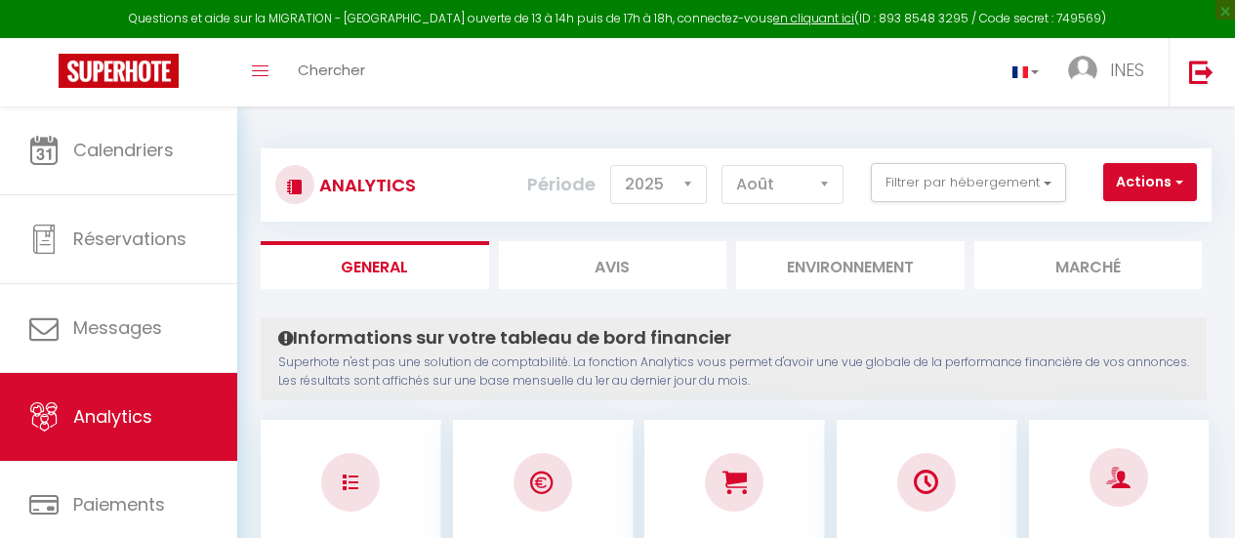
select select "2025"
select select "8"
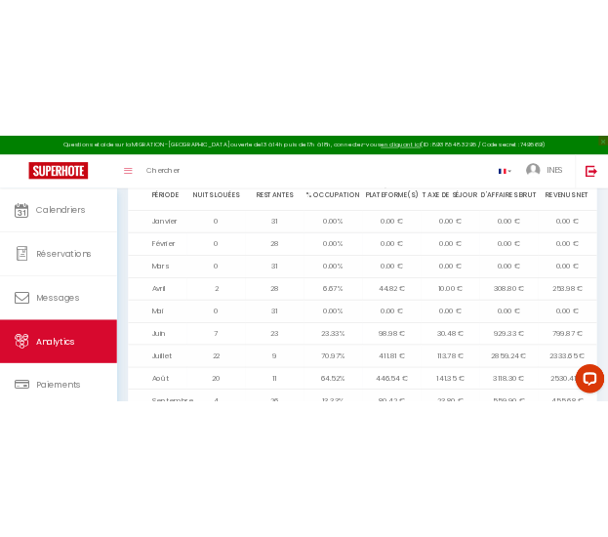
scroll to position [2007, 0]
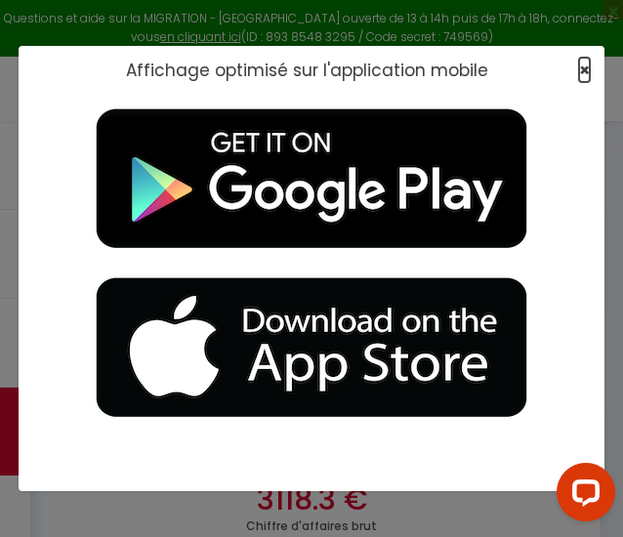
click at [588, 66] on span "×" at bounding box center [584, 70] width 11 height 24
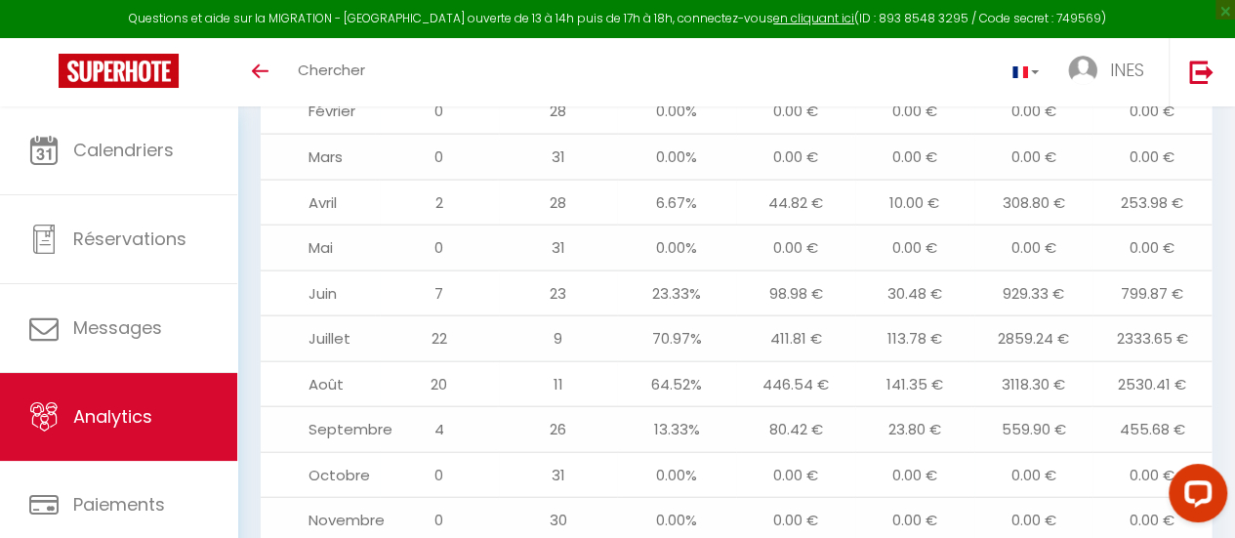
scroll to position [2114, 0]
click at [1048, 361] on td "3118.30 €" at bounding box center [1033, 383] width 119 height 46
drag, startPoint x: 1052, startPoint y: 318, endPoint x: 999, endPoint y: 320, distance: 52.7
click at [999, 320] on td "2859.24 €" at bounding box center [1033, 338] width 119 height 46
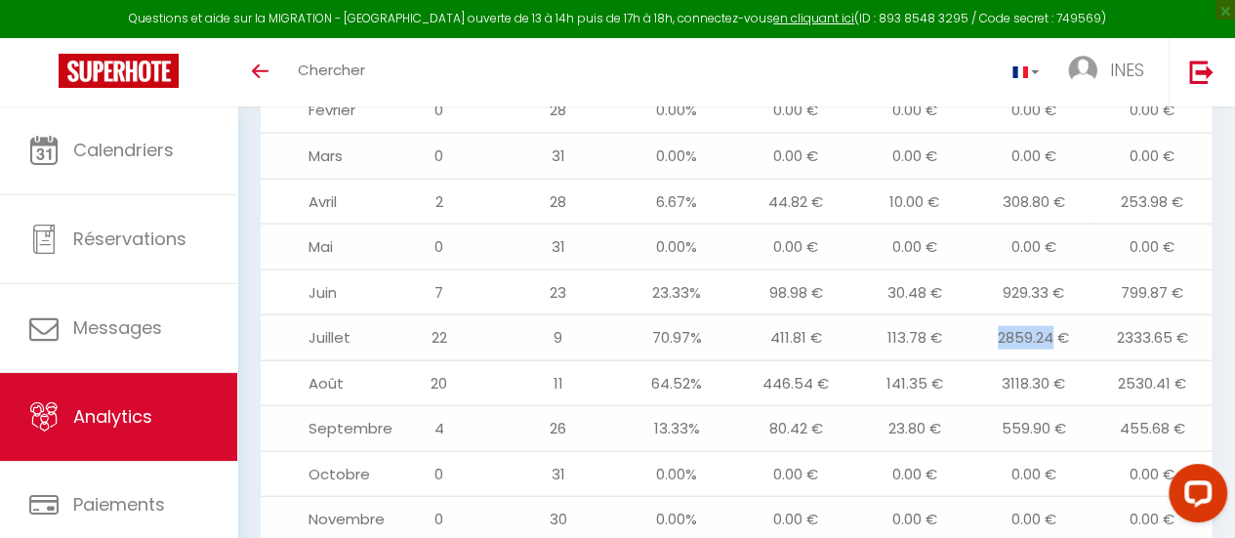
click at [999, 320] on td "2859.24 €" at bounding box center [1033, 338] width 119 height 46
drag, startPoint x: 995, startPoint y: 316, endPoint x: 1056, endPoint y: 323, distance: 60.9
click at [1056, 323] on td "2859.24 €" at bounding box center [1033, 338] width 119 height 46
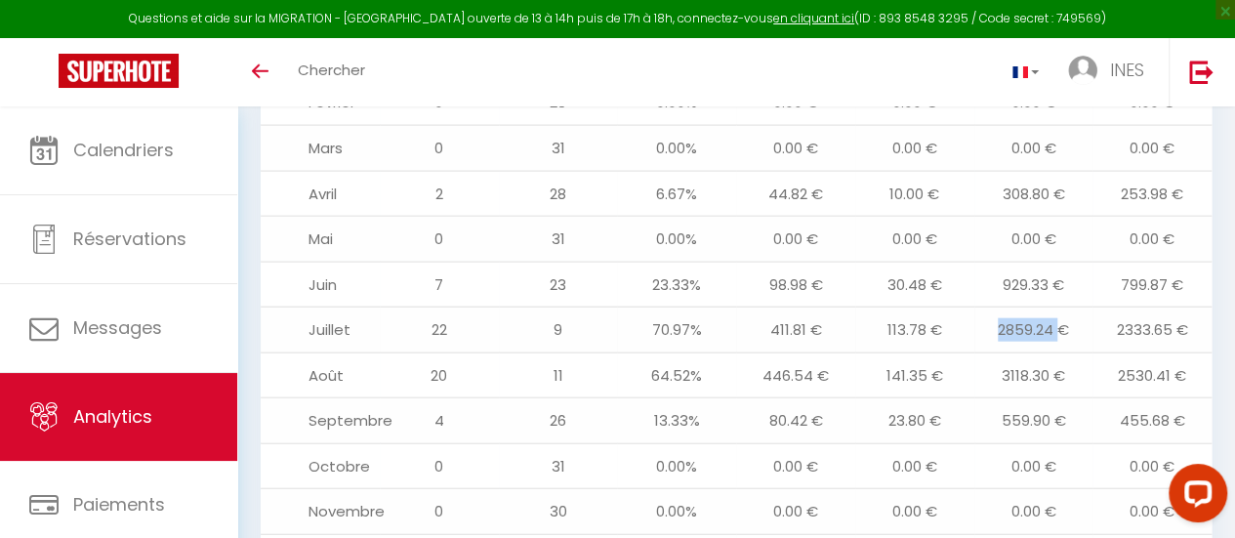
scroll to position [2188, 0]
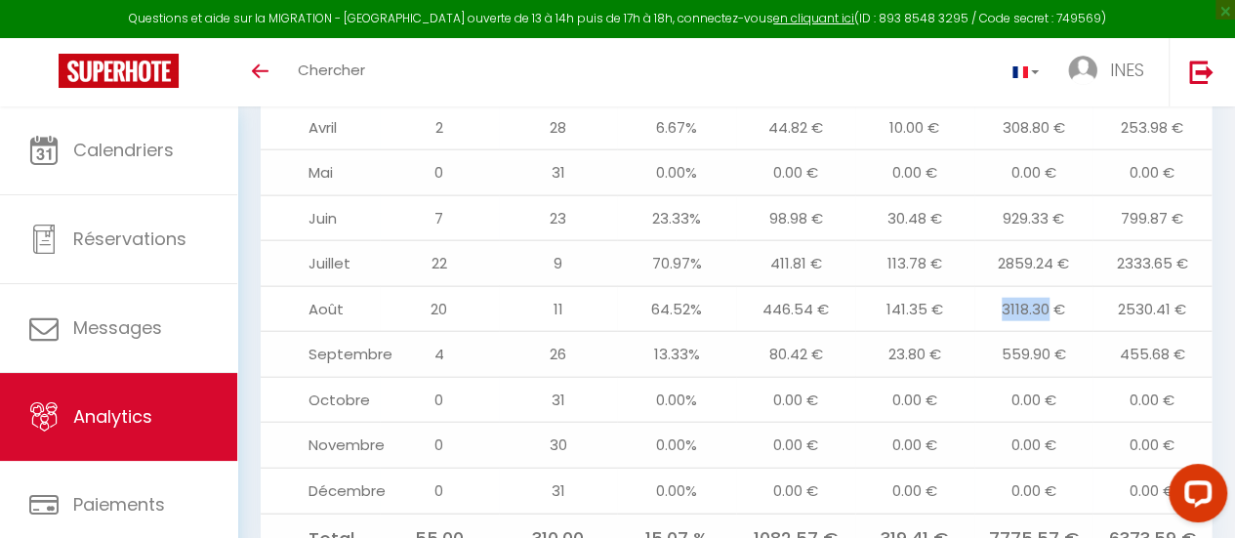
drag, startPoint x: 996, startPoint y: 288, endPoint x: 1050, endPoint y: 291, distance: 53.8
click at [1050, 291] on td "3118.30 €" at bounding box center [1033, 309] width 119 height 46
copy td "3118.30"
